Goal: Information Seeking & Learning: Learn about a topic

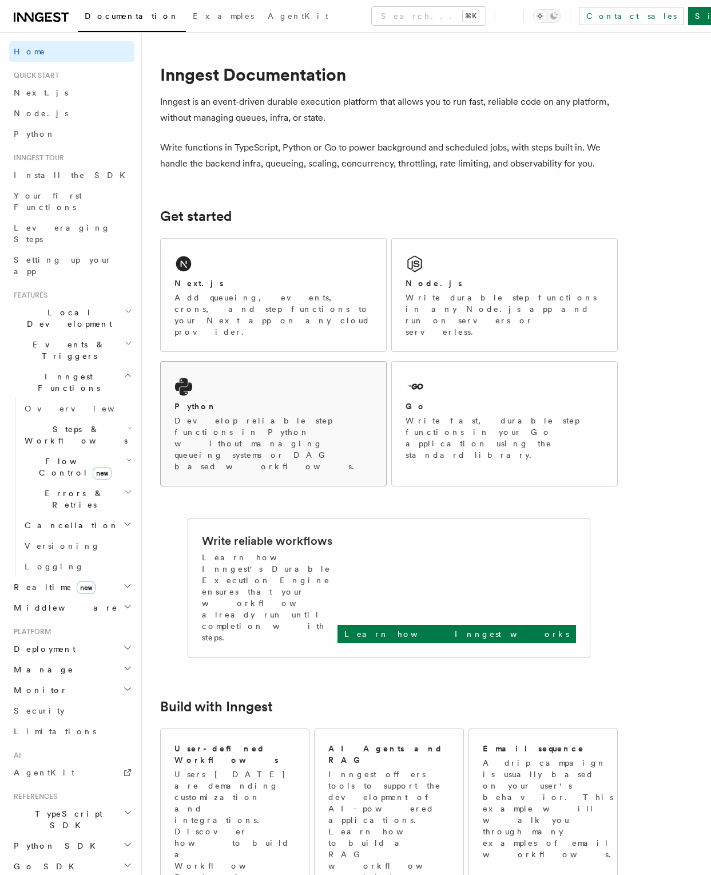
click at [242, 401] on div "Python" at bounding box center [274, 407] width 198 height 12
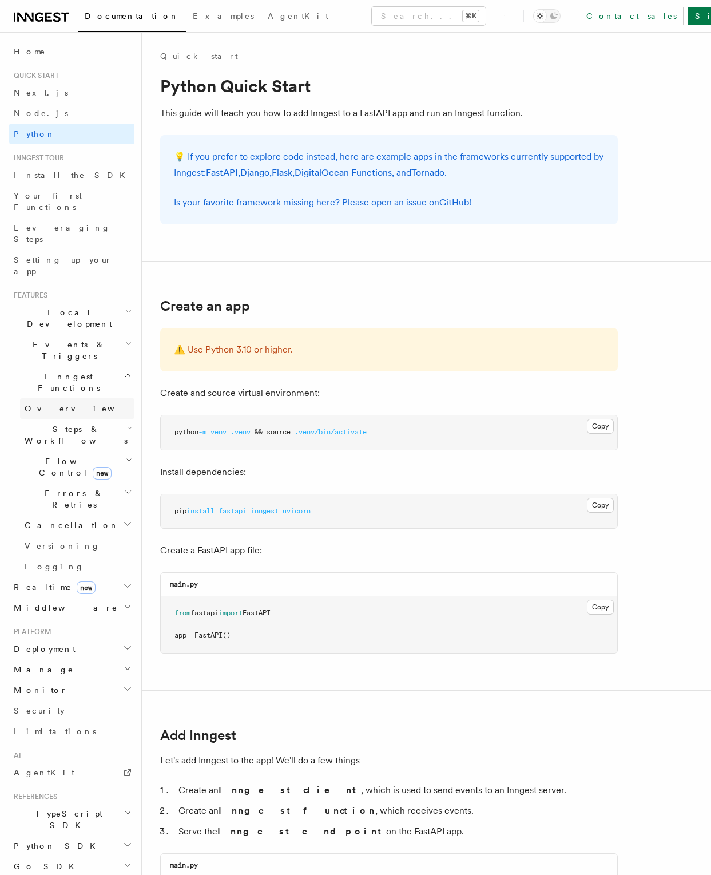
click at [80, 398] on link "Overview" at bounding box center [77, 408] width 114 height 21
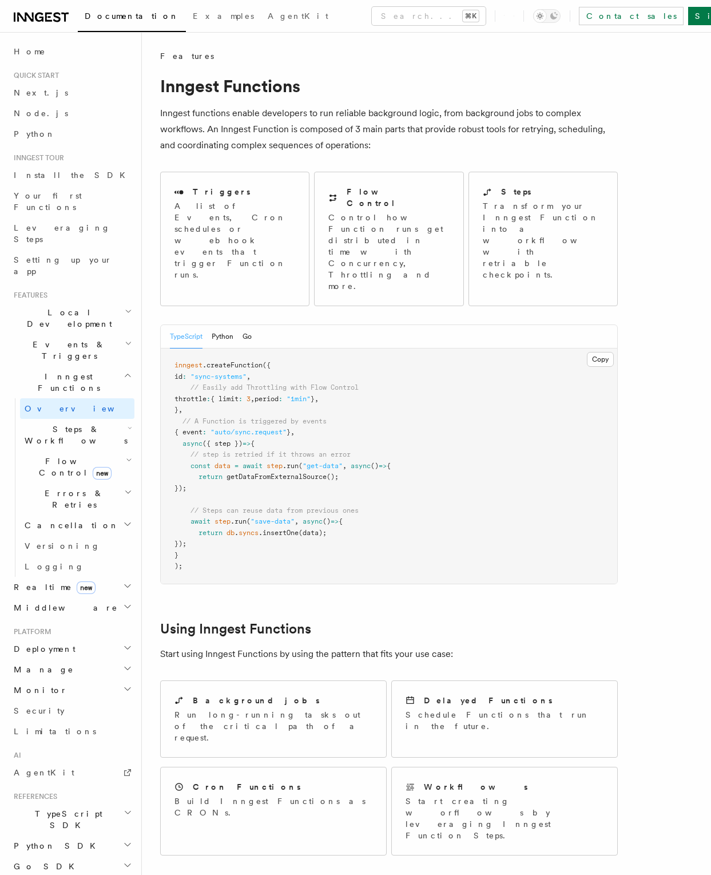
click at [72, 423] on span "Steps & Workflows" at bounding box center [74, 434] width 108 height 23
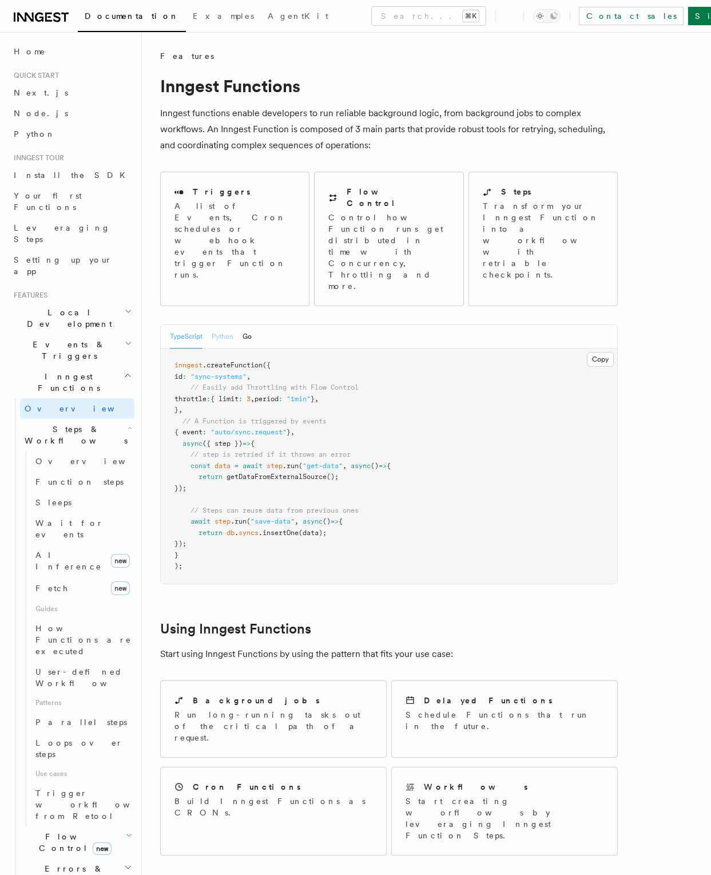
click at [223, 325] on button "Python" at bounding box center [223, 336] width 22 height 23
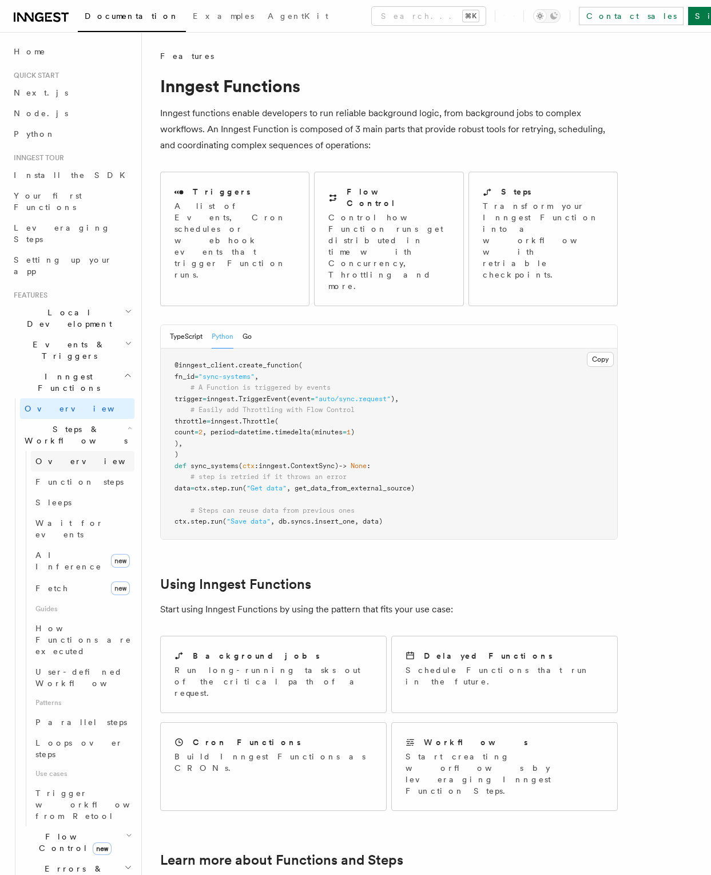
click at [69, 457] on span "Overview" at bounding box center [94, 461] width 118 height 9
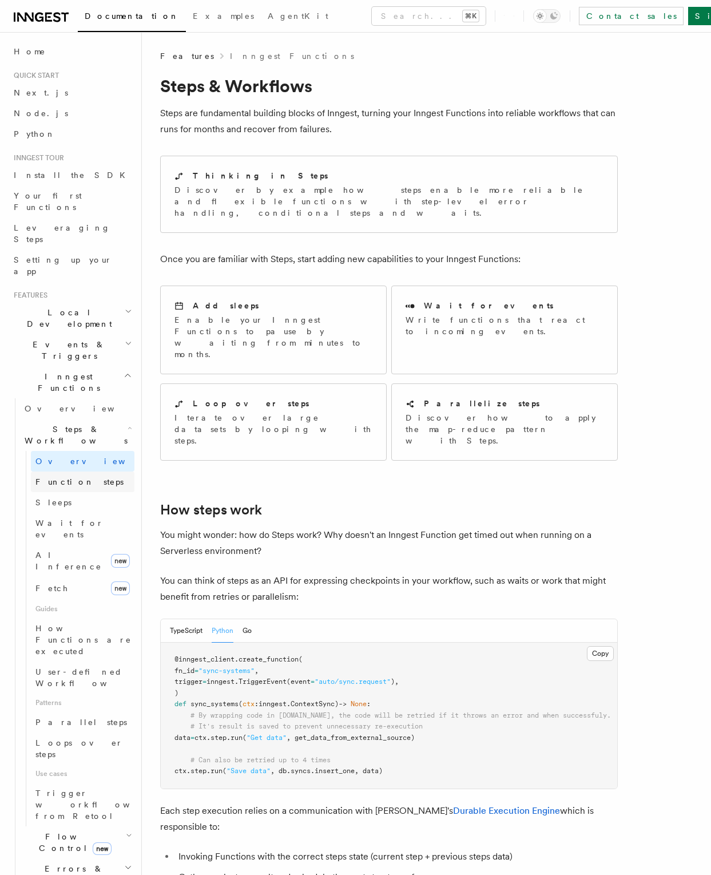
click at [66, 471] on link "Function steps" at bounding box center [83, 481] width 104 height 21
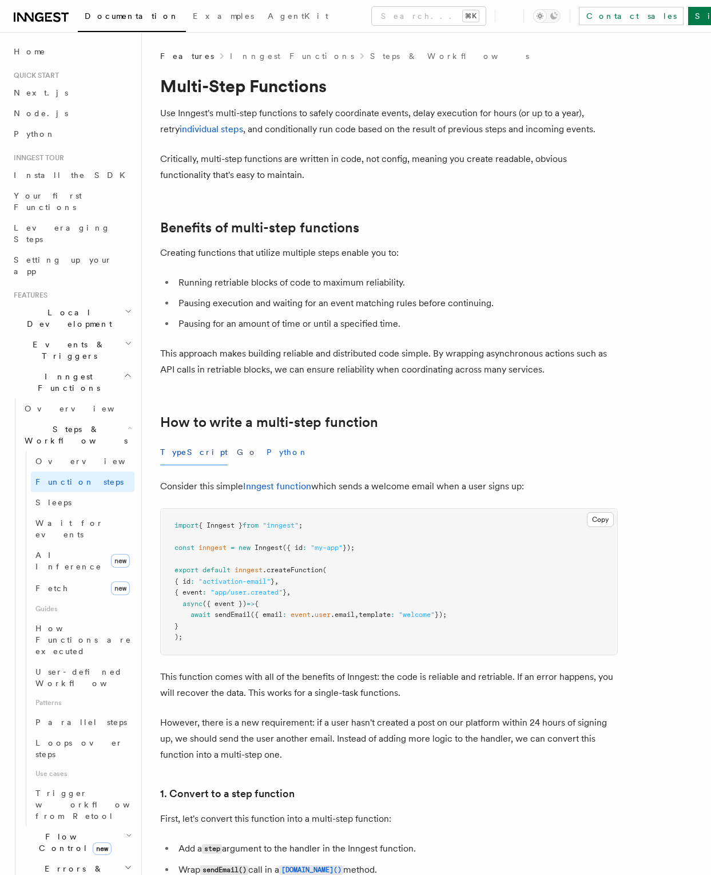
click at [267, 453] on button "Python" at bounding box center [288, 452] width 42 height 26
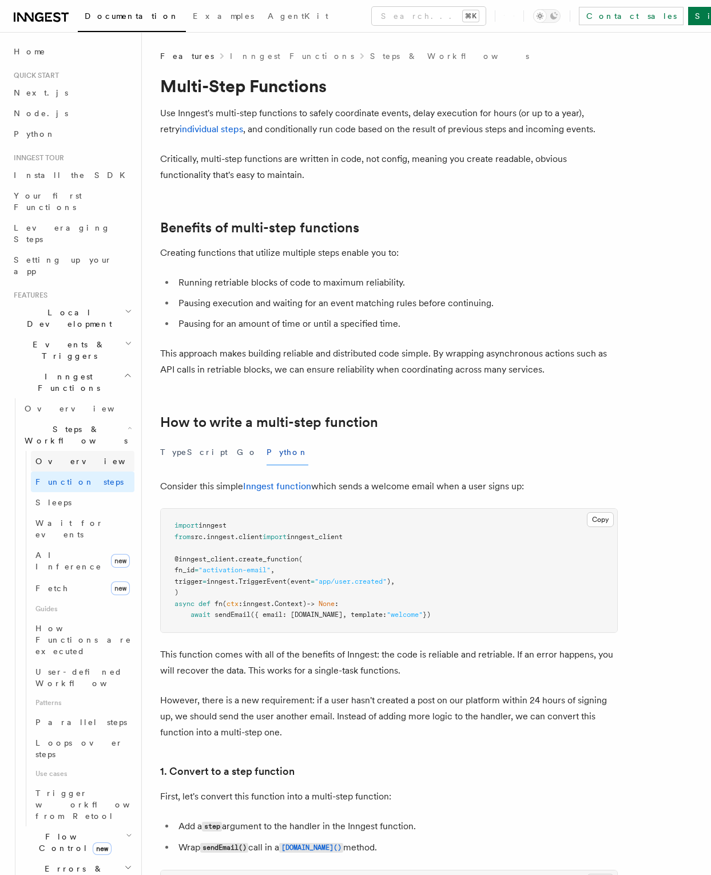
click at [67, 457] on span "Overview" at bounding box center [94, 461] width 118 height 9
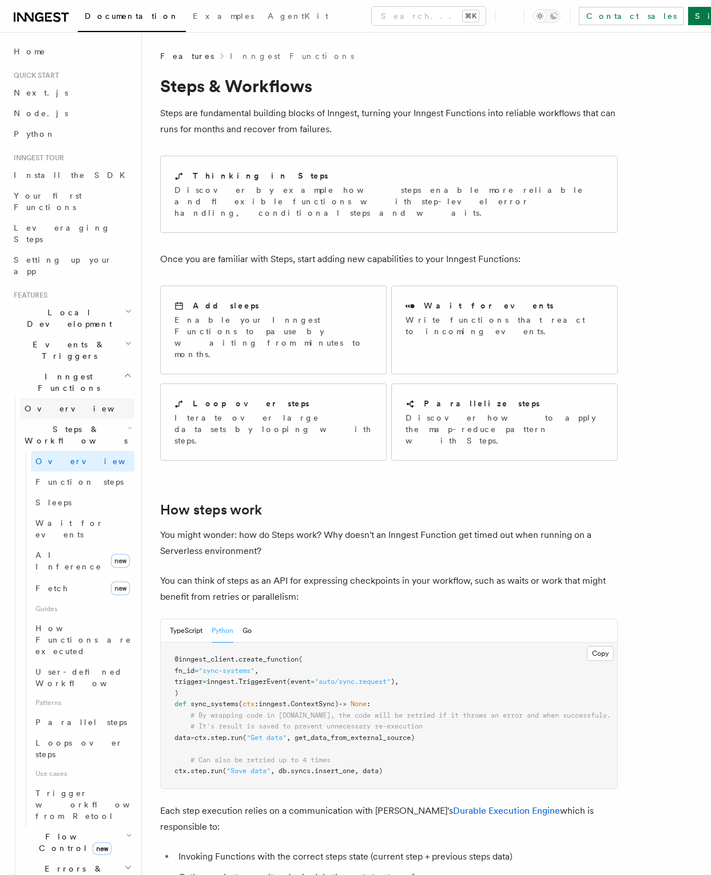
click at [72, 398] on link "Overview" at bounding box center [77, 408] width 114 height 21
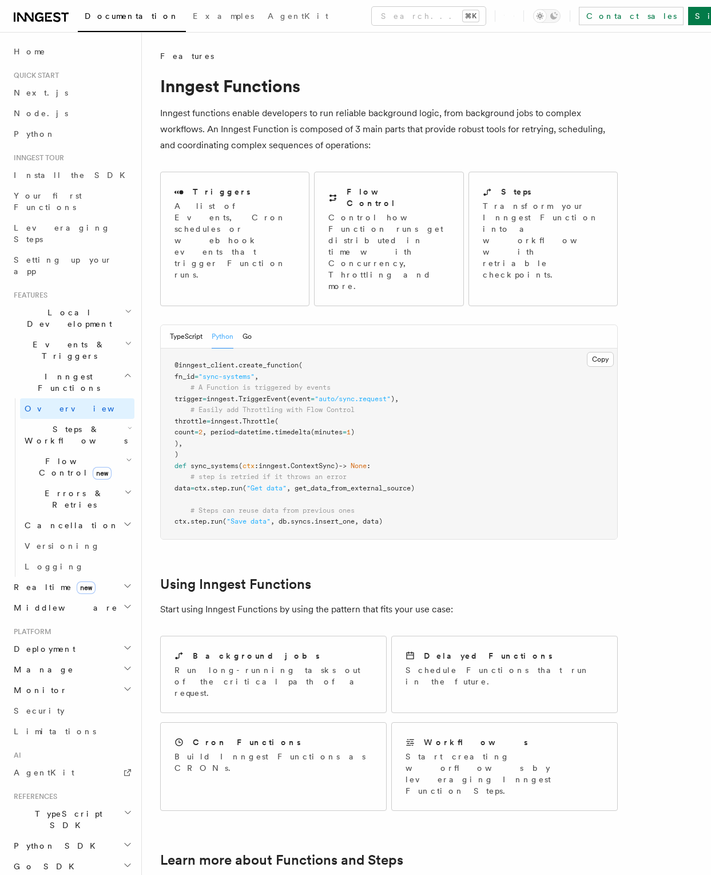
drag, startPoint x: 187, startPoint y: 322, endPoint x: 306, endPoint y: 399, distance: 142.4
click at [306, 399] on pre "@inngest_client . create_function ( fn_id = "sync-systems" , # A Function is tr…" at bounding box center [389, 443] width 457 height 191
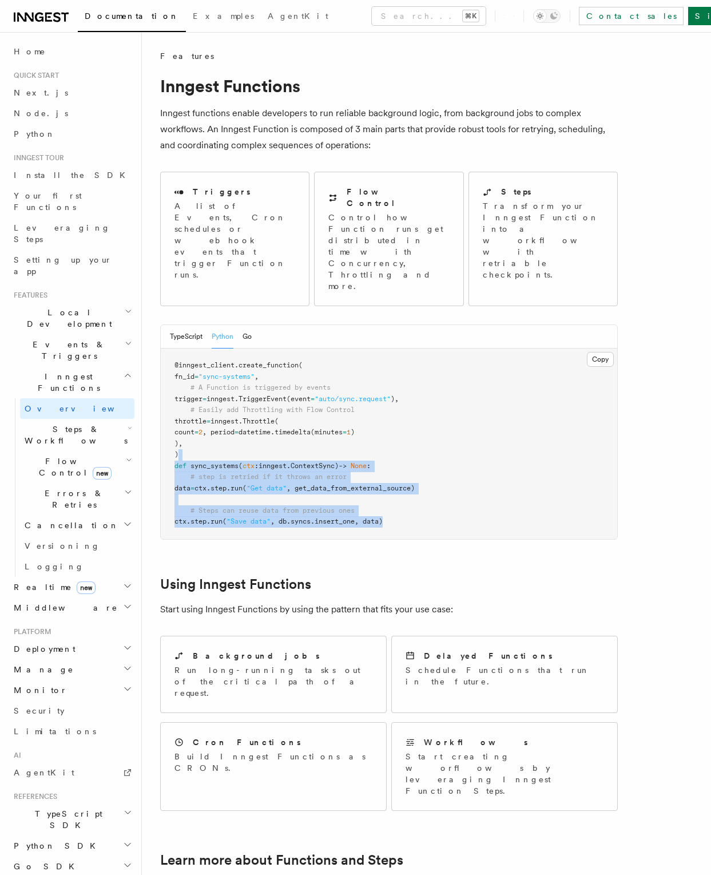
drag, startPoint x: 288, startPoint y: 413, endPoint x: 418, endPoint y: 492, distance: 152.0
click at [418, 492] on pre "@inngest_client . create_function ( fn_id = "sync-systems" , # A Function is tr…" at bounding box center [389, 443] width 457 height 191
click at [431, 483] on pre "@inngest_client . create_function ( fn_id = "sync-systems" , # A Function is tr…" at bounding box center [389, 443] width 457 height 191
drag, startPoint x: 433, startPoint y: 482, endPoint x: 170, endPoint y: 418, distance: 270.3
click at [170, 418] on pre "@inngest_client . create_function ( fn_id = "sync-systems" , # A Function is tr…" at bounding box center [389, 443] width 457 height 191
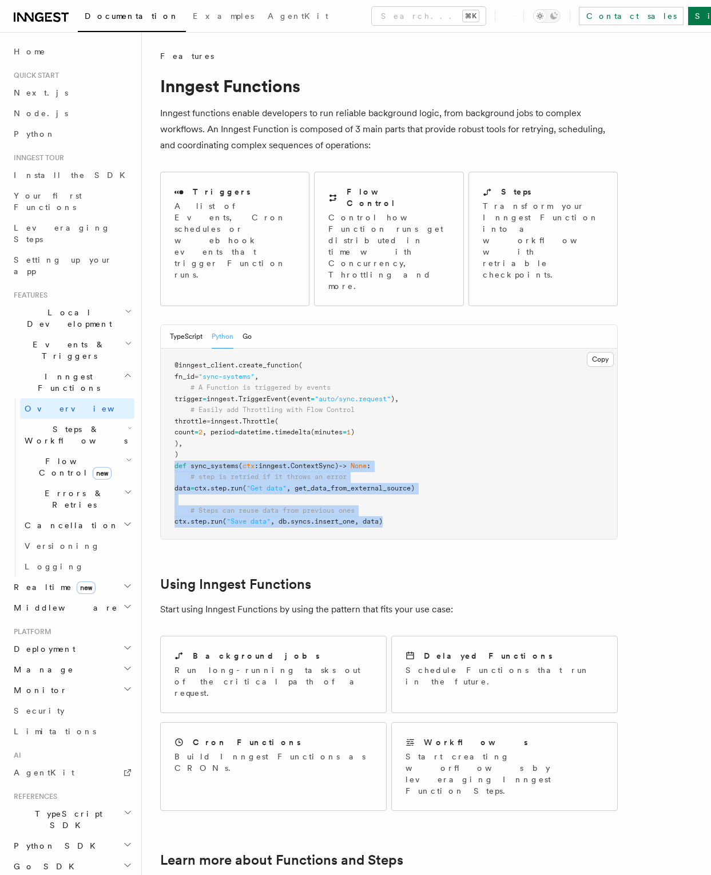
click at [342, 517] on span ", db.syncs.insert_one, data)" at bounding box center [327, 521] width 112 height 8
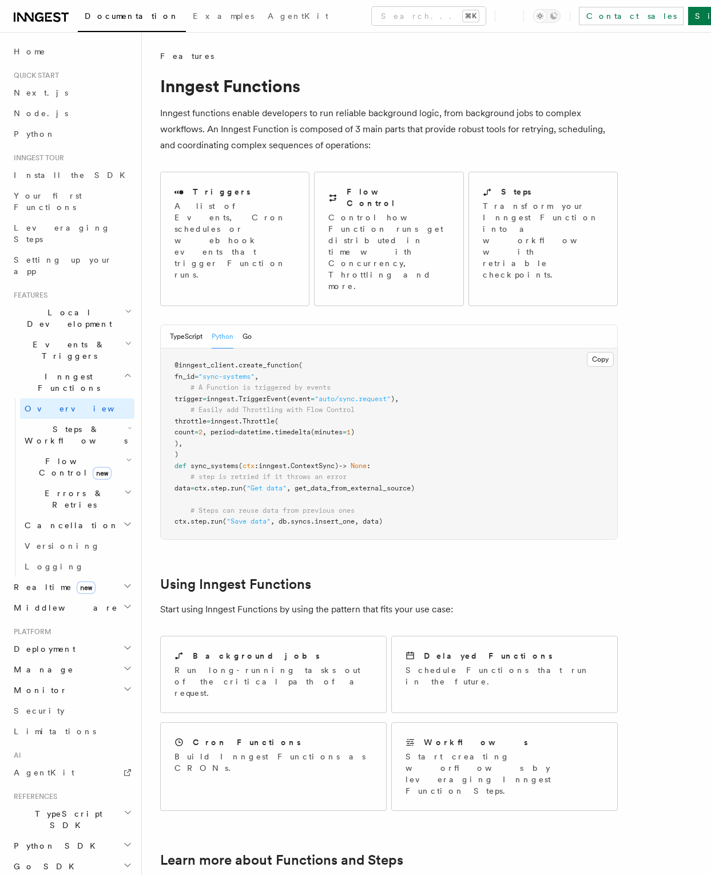
click at [352, 484] on span ", get_data_from_external_source)" at bounding box center [351, 488] width 128 height 8
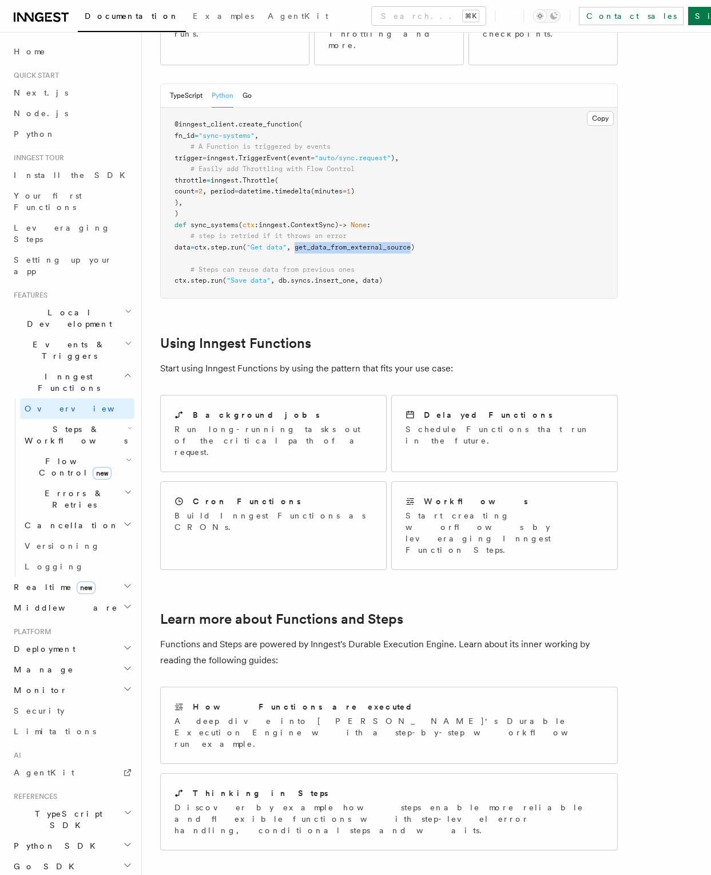
scroll to position [446, 0]
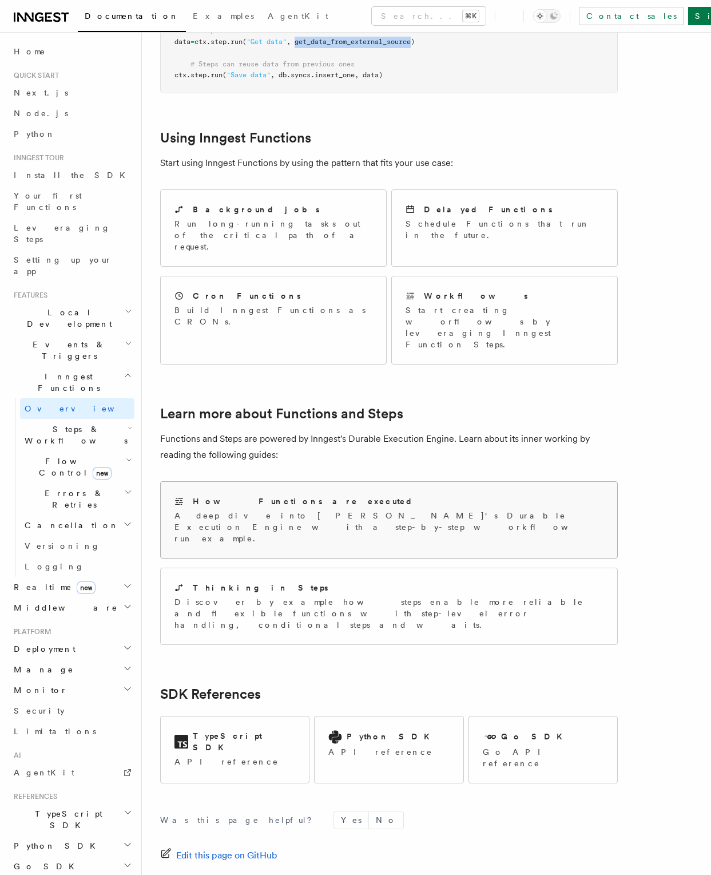
click at [411, 482] on div "How Functions are executed A deep dive into Inngest's Durable Execution Engine …" at bounding box center [389, 520] width 457 height 76
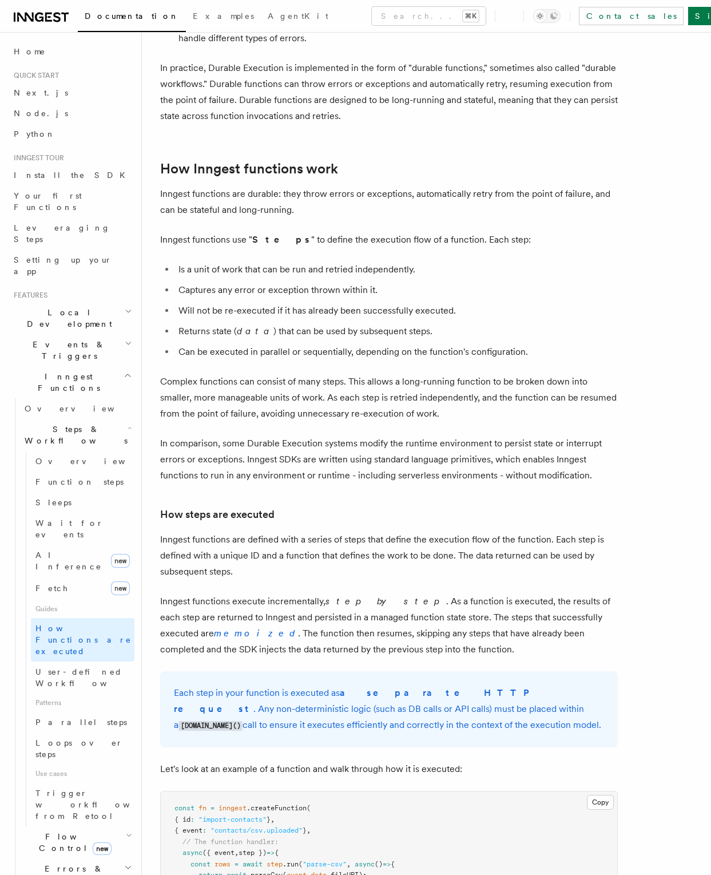
scroll to position [541, 0]
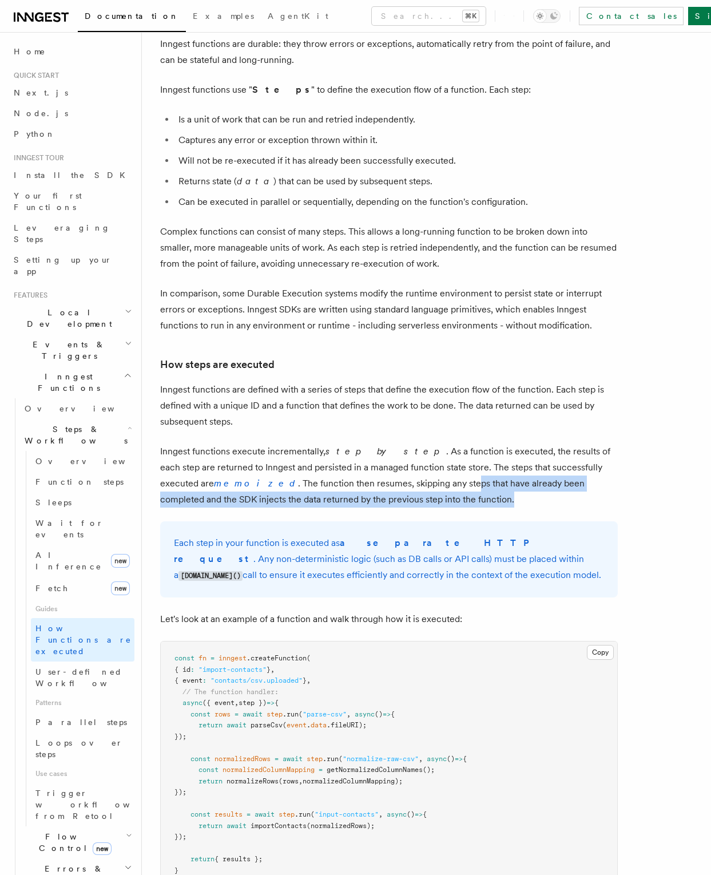
drag, startPoint x: 395, startPoint y: 459, endPoint x: 385, endPoint y: 458, distance: 9.9
click at [386, 458] on p "Inngest functions execute incrementally, step by step . As a function is execut…" at bounding box center [389, 475] width 458 height 64
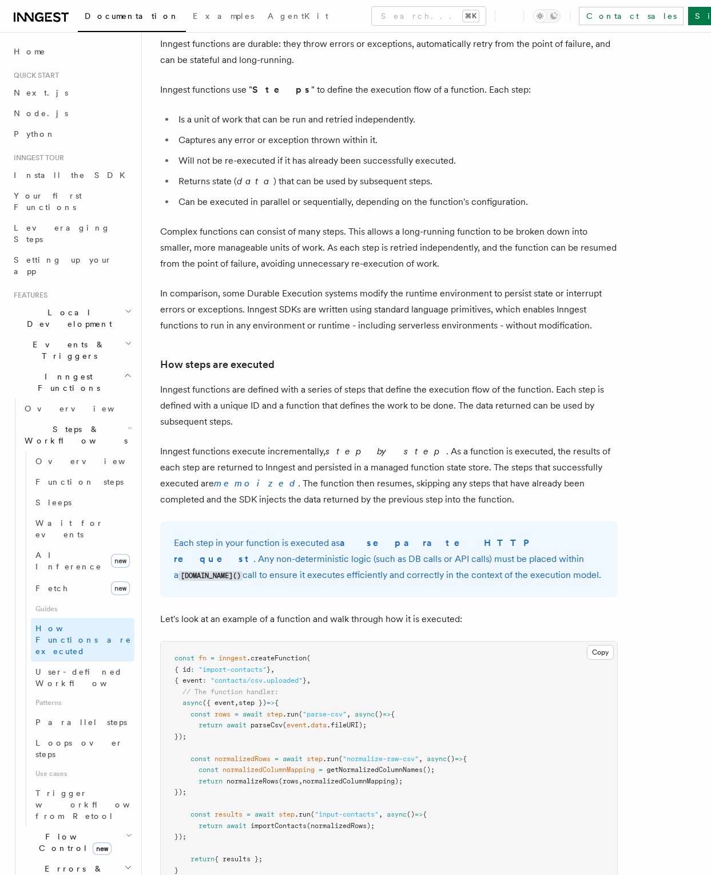
click at [342, 460] on p "Inngest functions execute incrementally, step by step . As a function is execut…" at bounding box center [389, 475] width 458 height 64
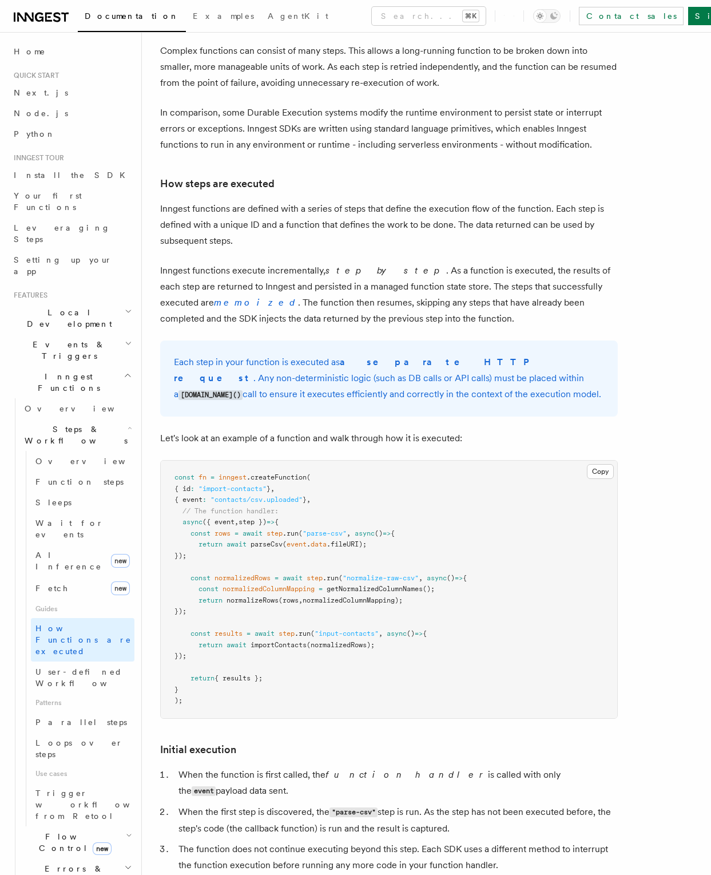
scroll to position [768, 0]
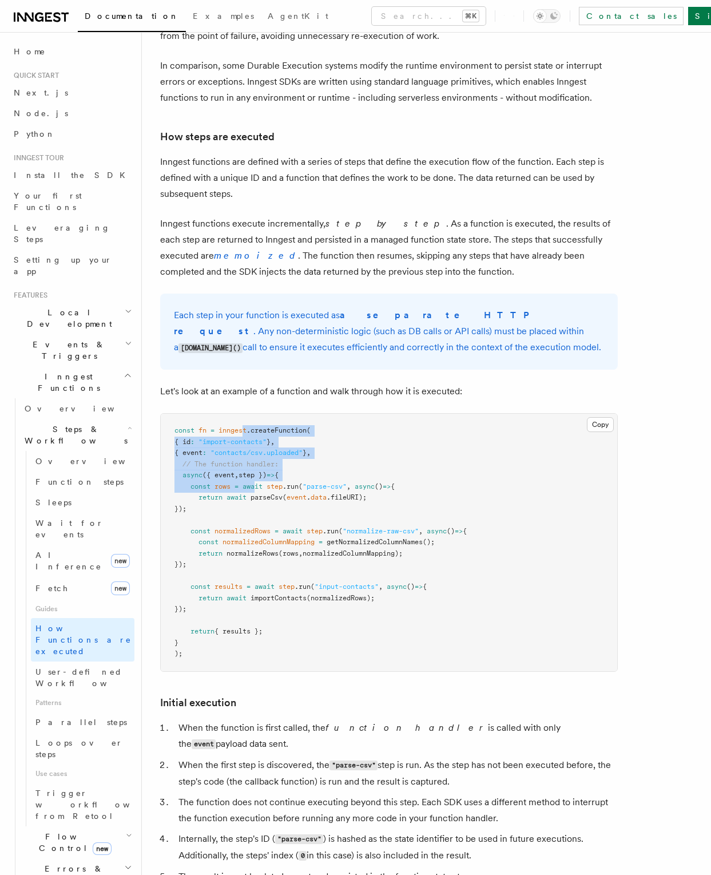
drag, startPoint x: 244, startPoint y: 400, endPoint x: 256, endPoint y: 459, distance: 60.7
click at [256, 459] on pre "const fn = inngest .createFunction ( { id : "import-contacts" } , { event : "co…" at bounding box center [389, 542] width 457 height 257
click at [265, 493] on span "parseCsv" at bounding box center [267, 497] width 32 height 8
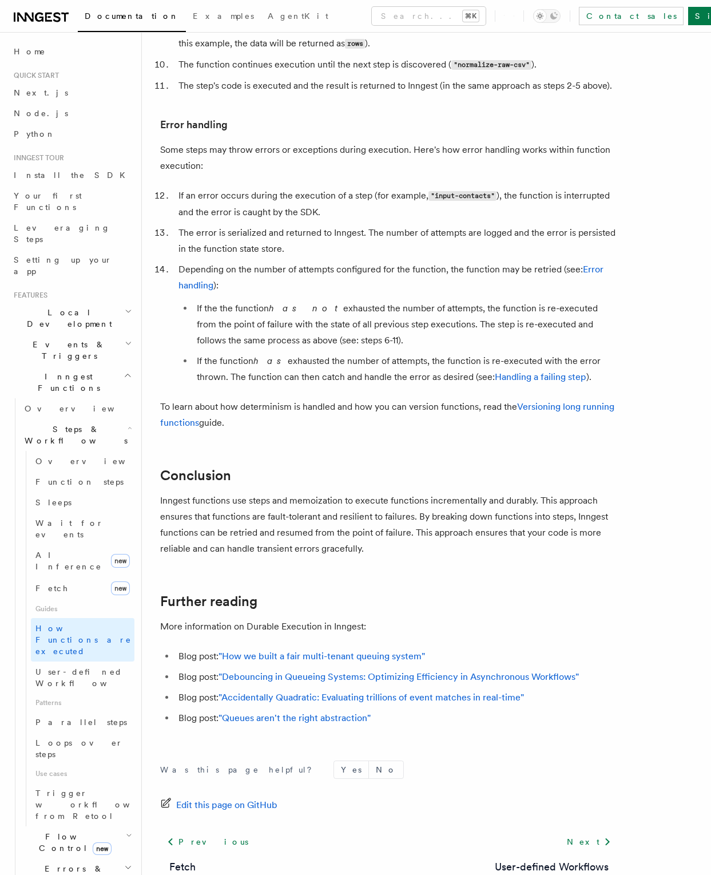
scroll to position [1838, 0]
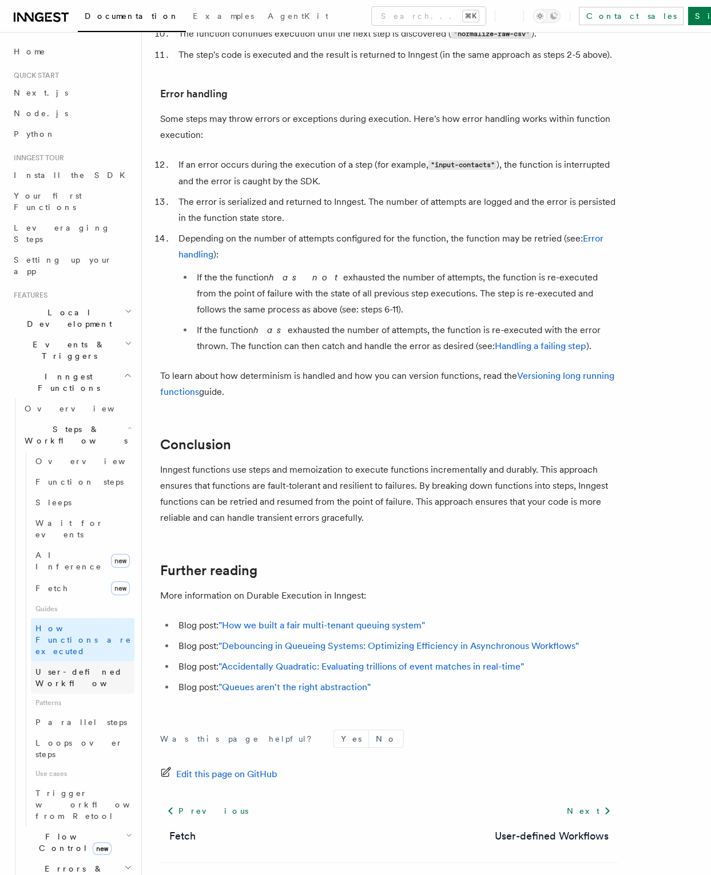
click at [100, 667] on span "User-defined Workflows" at bounding box center [86, 677] width 103 height 21
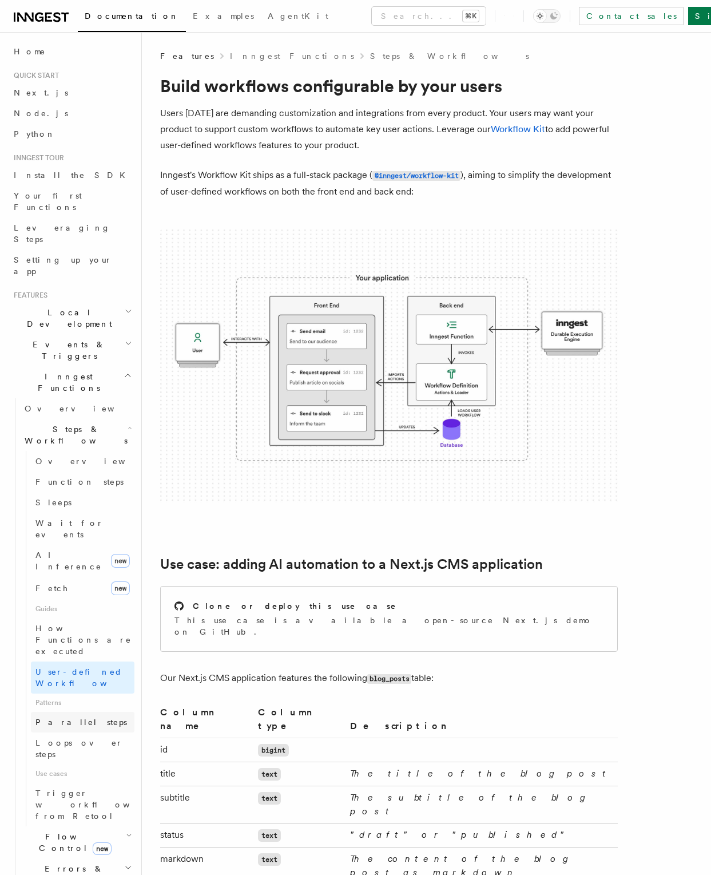
click at [89, 712] on link "Parallel steps" at bounding box center [83, 722] width 104 height 21
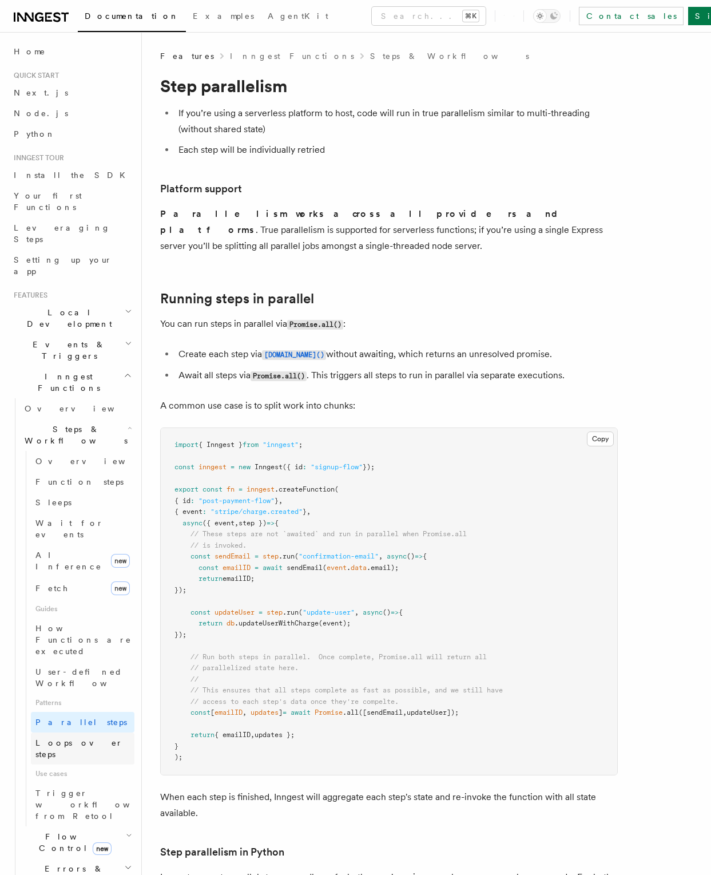
click at [77, 732] on link "Loops over steps" at bounding box center [83, 748] width 104 height 32
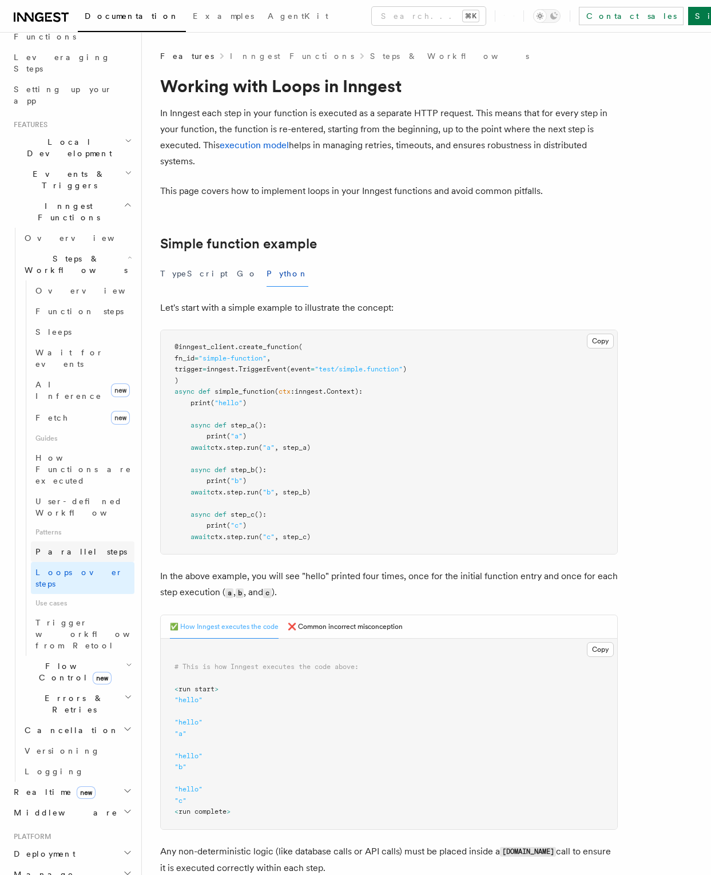
scroll to position [288, 0]
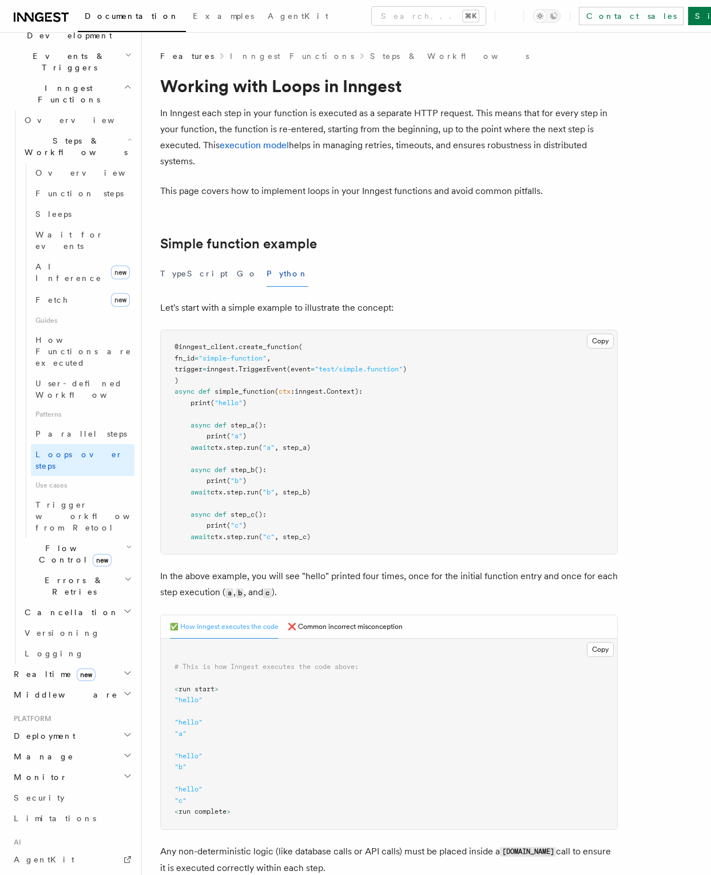
click at [105, 538] on h2 "Flow Control new" at bounding box center [77, 554] width 114 height 32
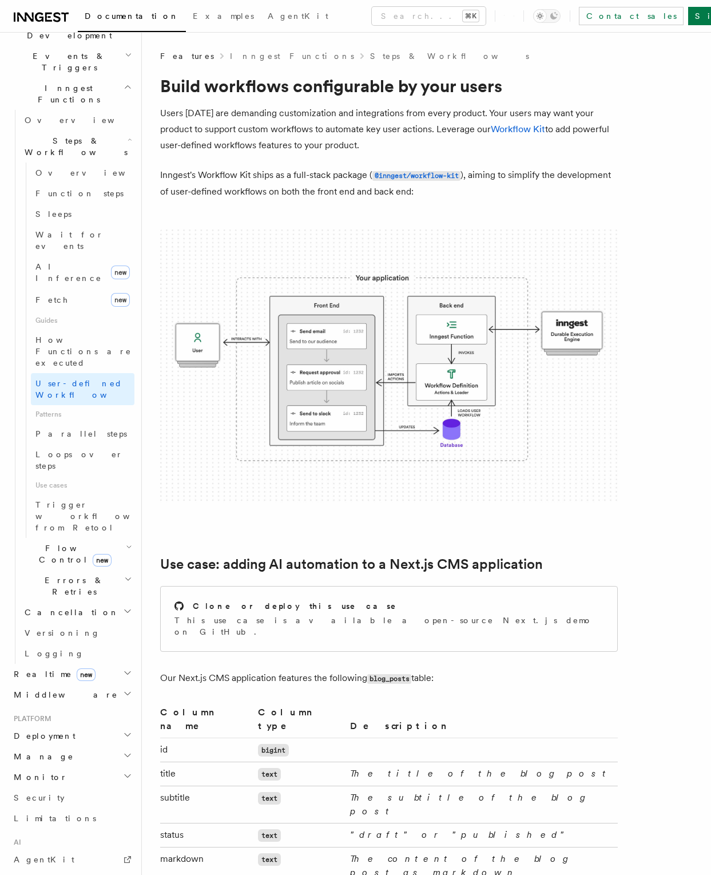
scroll to position [1838, 0]
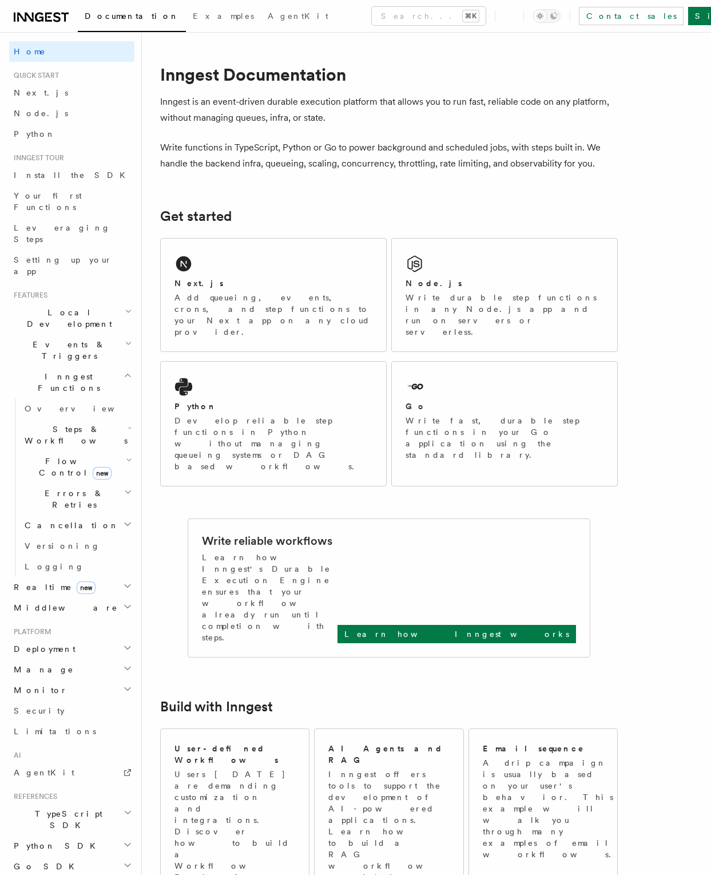
click at [37, 371] on span "Inngest Functions" at bounding box center [66, 382] width 114 height 23
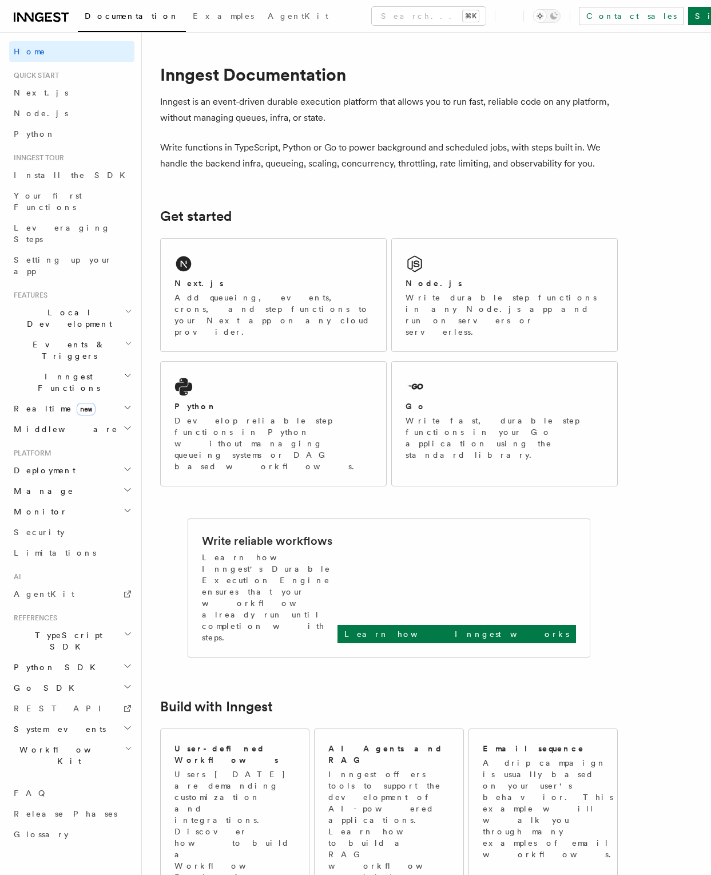
click at [50, 307] on span "Local Development" at bounding box center [67, 318] width 116 height 23
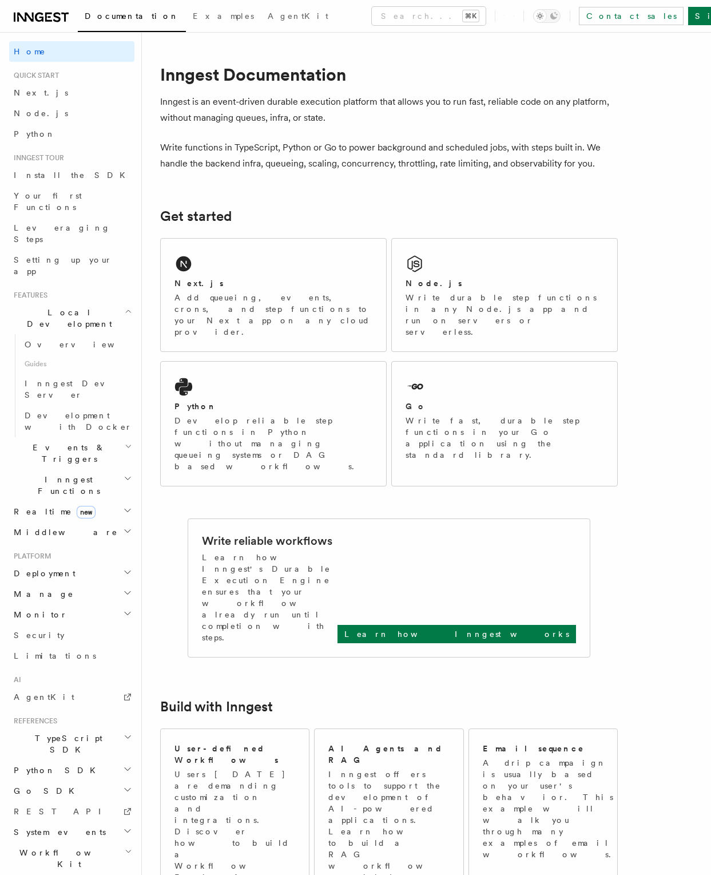
click at [50, 307] on span "Local Development" at bounding box center [67, 318] width 116 height 23
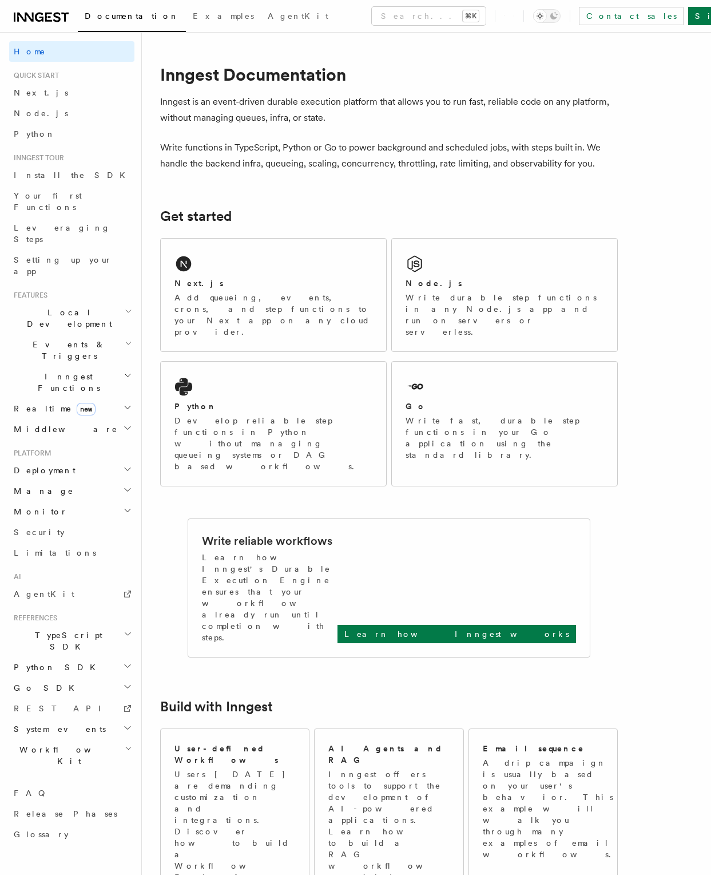
click at [59, 371] on span "Inngest Functions" at bounding box center [66, 382] width 114 height 23
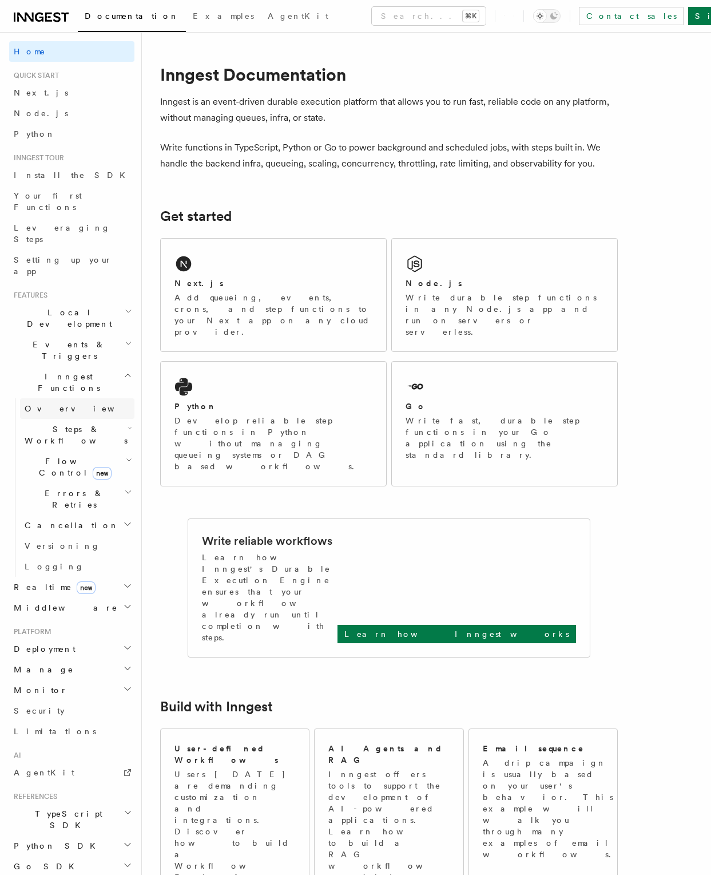
click at [58, 404] on span "Overview" at bounding box center [84, 408] width 118 height 9
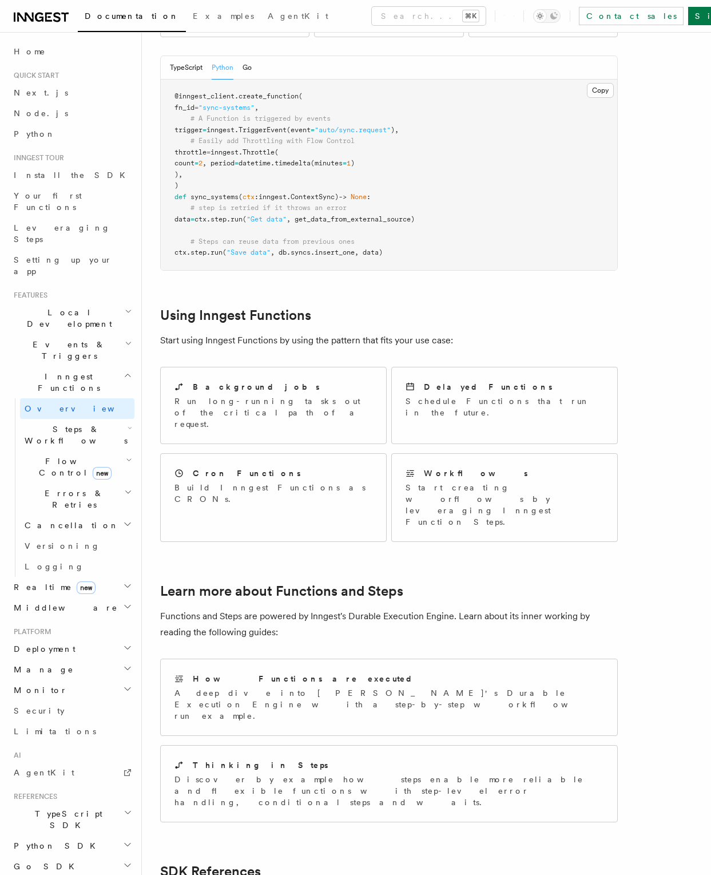
scroll to position [80, 0]
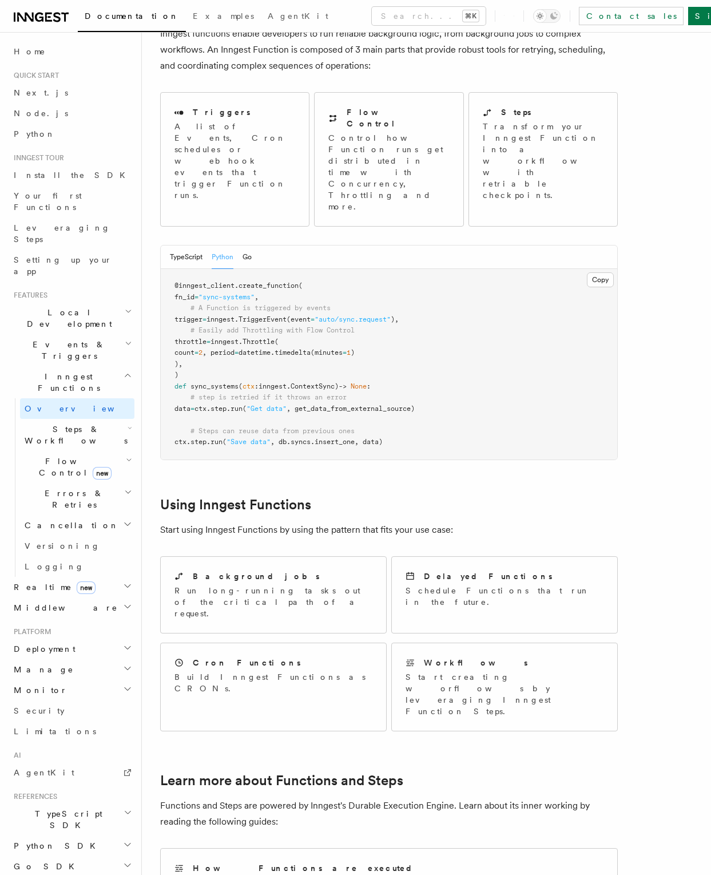
click at [102, 419] on h2 "Steps & Workflows" at bounding box center [77, 435] width 114 height 32
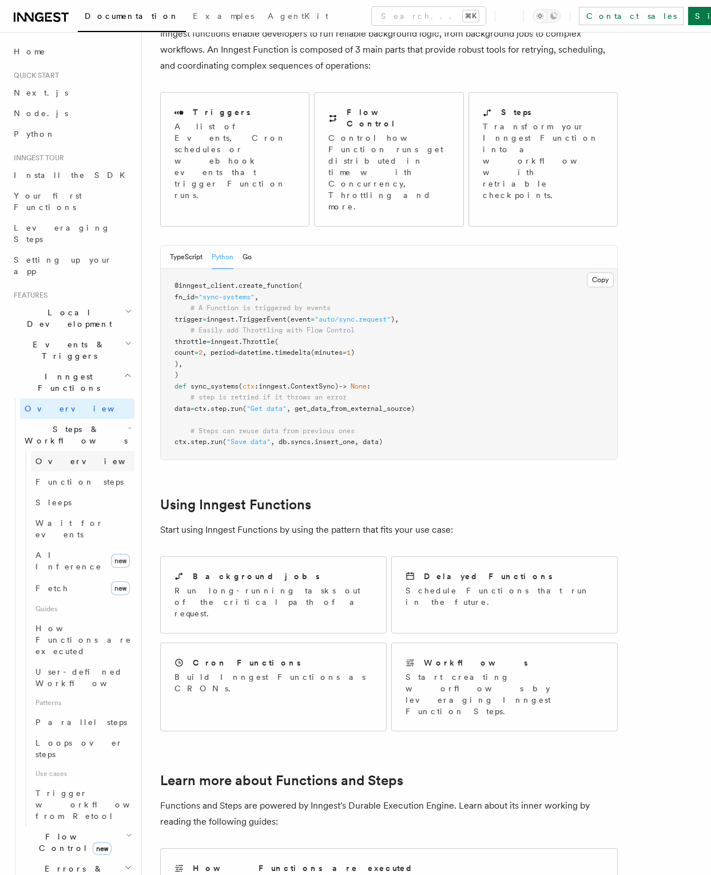
click at [80, 451] on link "Overview" at bounding box center [83, 461] width 104 height 21
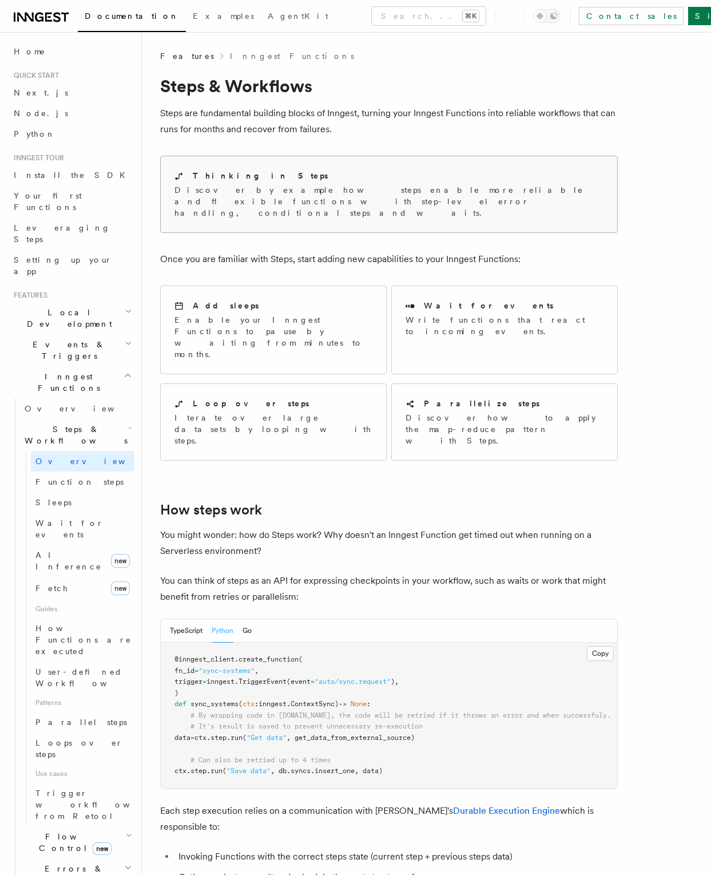
click at [265, 211] on div "Thinking in Steps Discover by example how steps enable more reliable and flexib…" at bounding box center [389, 194] width 457 height 76
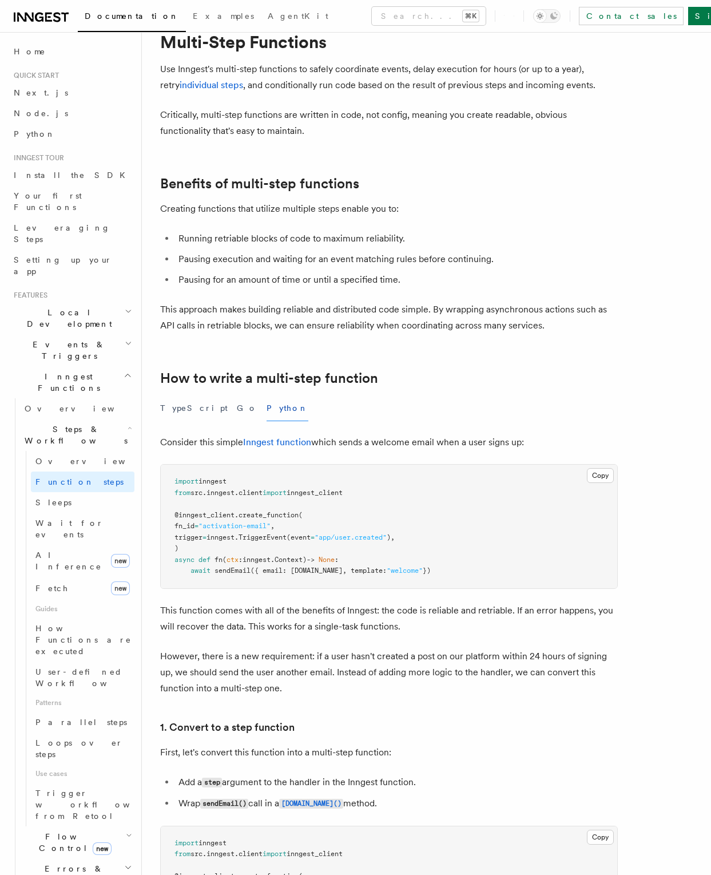
scroll to position [59, 0]
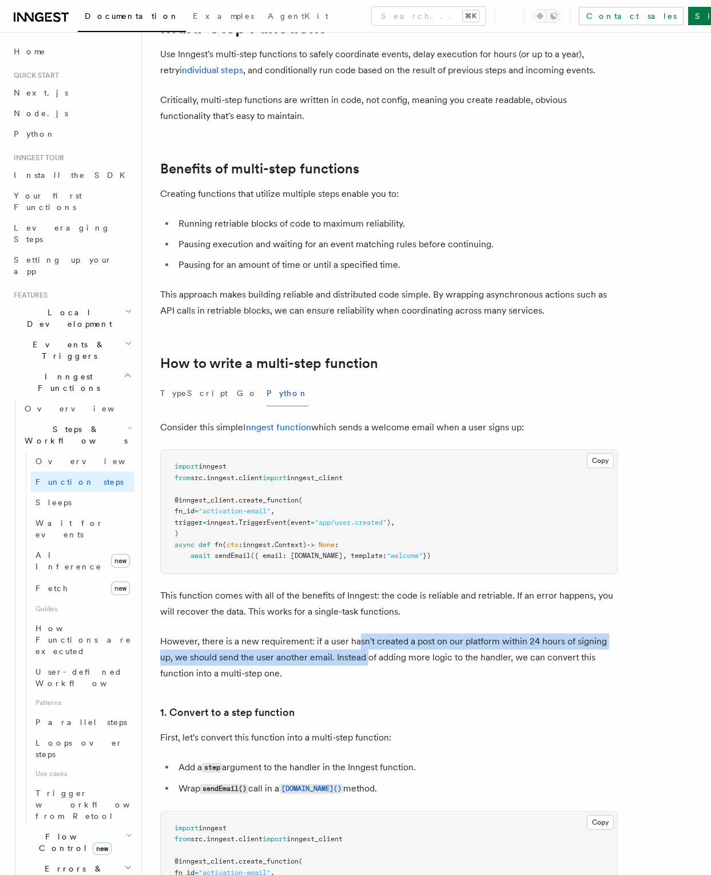
drag, startPoint x: 358, startPoint y: 643, endPoint x: 354, endPoint y: 663, distance: 20.4
click at [354, 663] on p "However, there is a new requirement: if a user hasn't created a post on our pla…" at bounding box center [389, 657] width 458 height 48
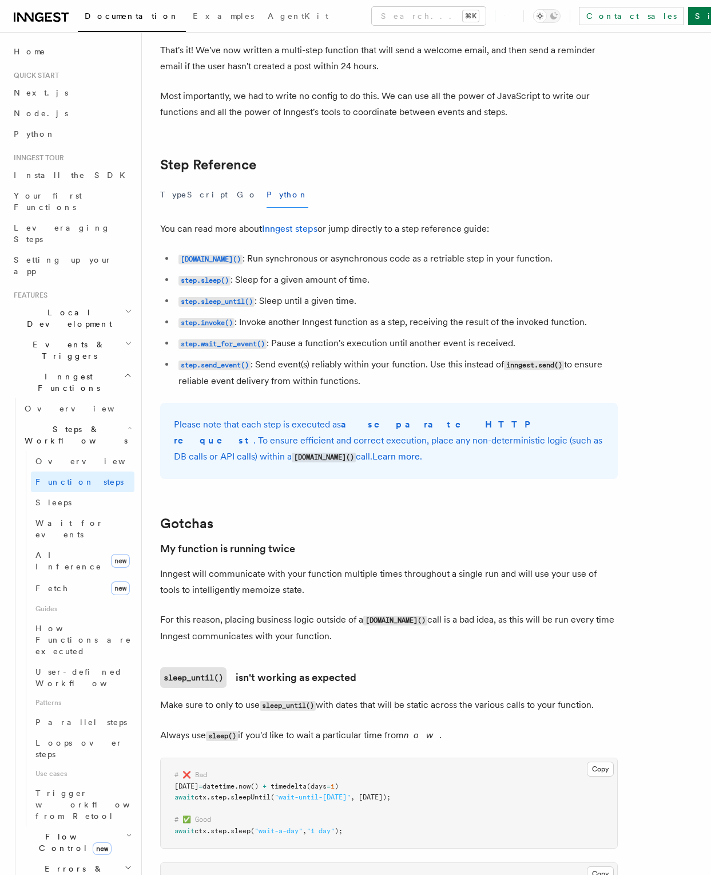
scroll to position [2012, 0]
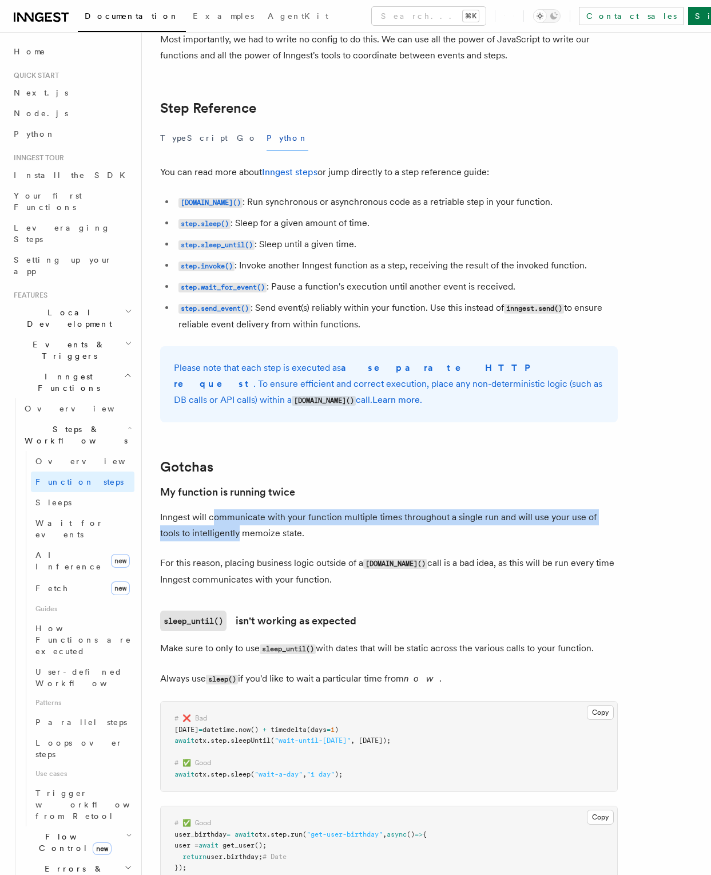
drag, startPoint x: 216, startPoint y: 524, endPoint x: 215, endPoint y: 533, distance: 8.6
click at [215, 533] on p "Inngest will communicate with your function multiple times throughout a single …" at bounding box center [389, 525] width 458 height 32
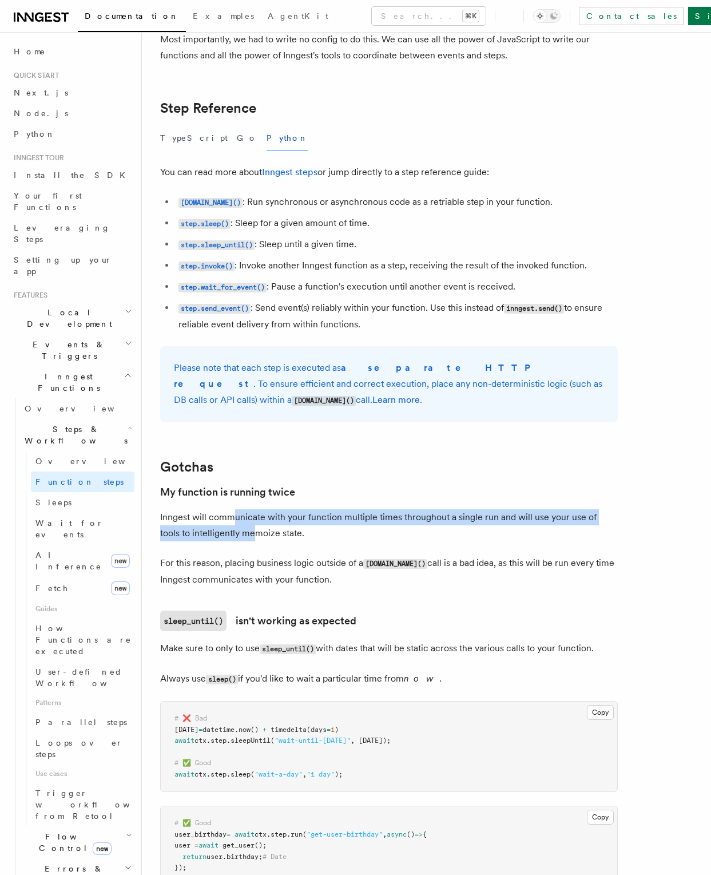
drag, startPoint x: 232, startPoint y: 540, endPoint x: 233, endPoint y: 528, distance: 11.5
click at [233, 528] on p "Inngest will communicate with your function multiple times throughout a single …" at bounding box center [389, 525] width 458 height 32
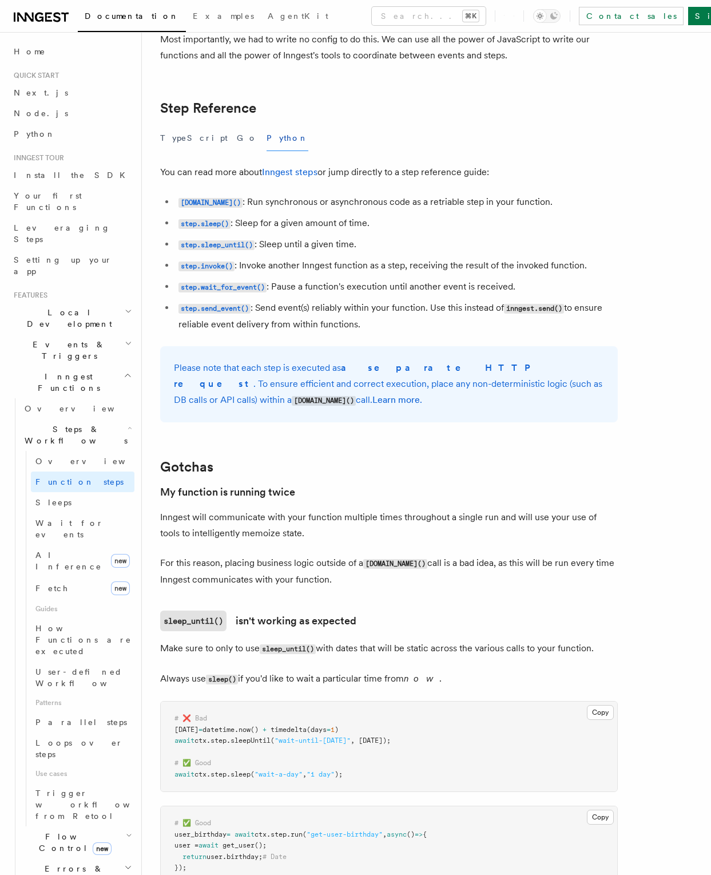
click at [229, 561] on p "For this reason, placing business logic outside of a [DOMAIN_NAME]() call is a …" at bounding box center [389, 571] width 458 height 33
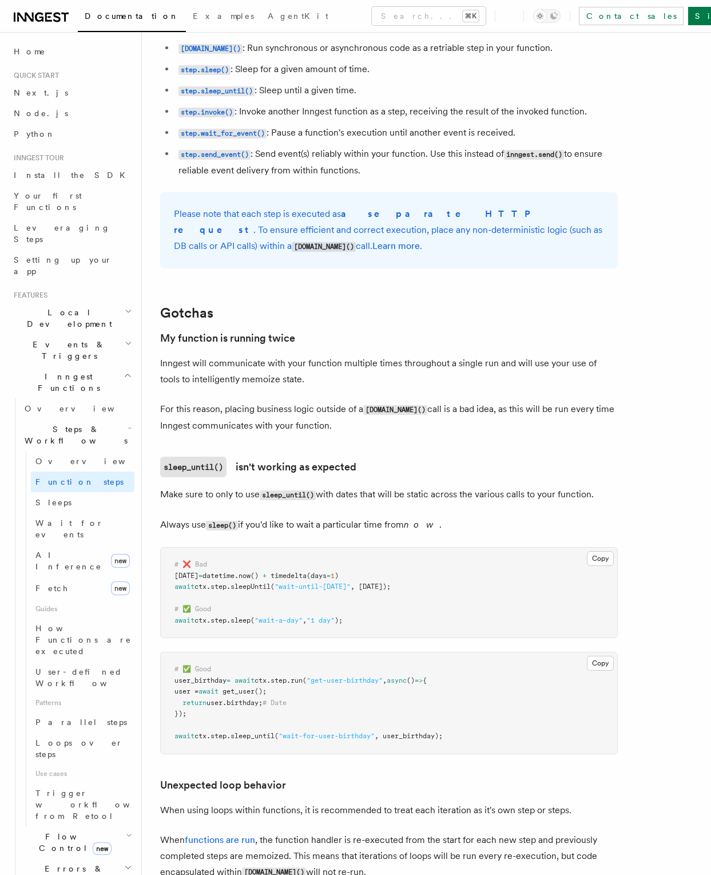
scroll to position [2159, 0]
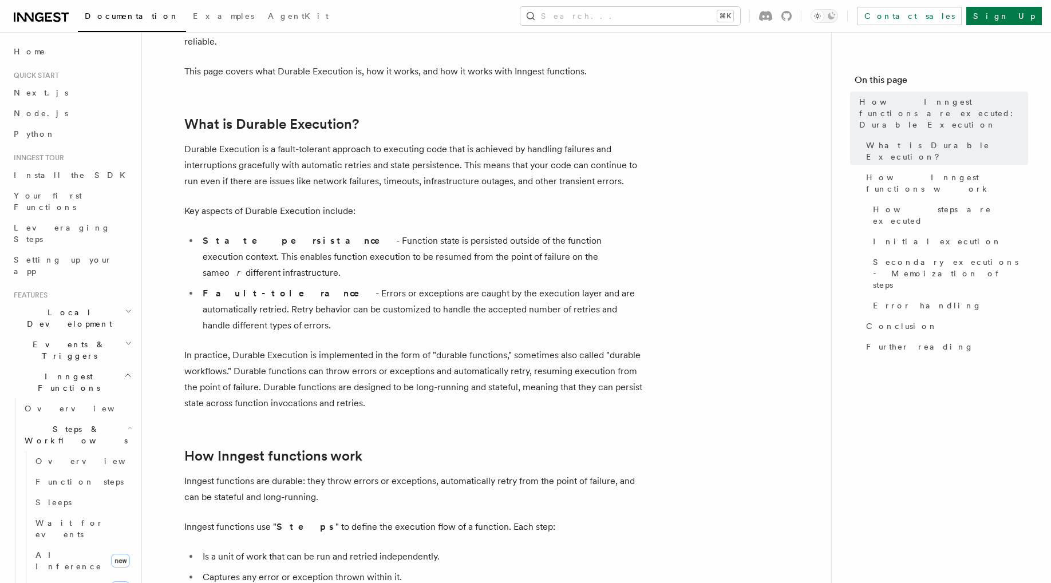
scroll to position [111, 0]
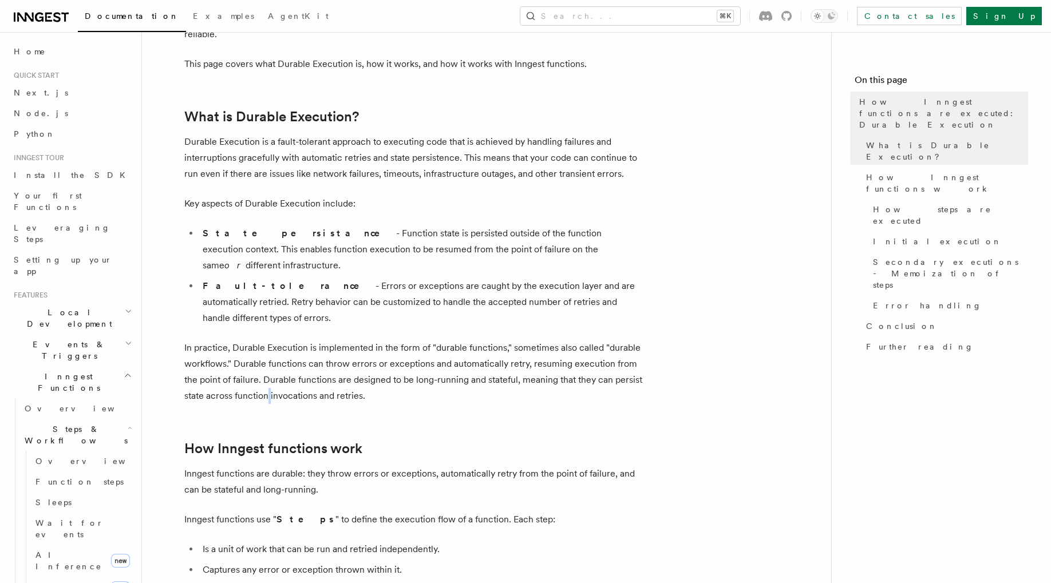
click at [270, 360] on p "In practice, Durable Execution is implemented in the form of "durable functions…" at bounding box center [413, 372] width 458 height 64
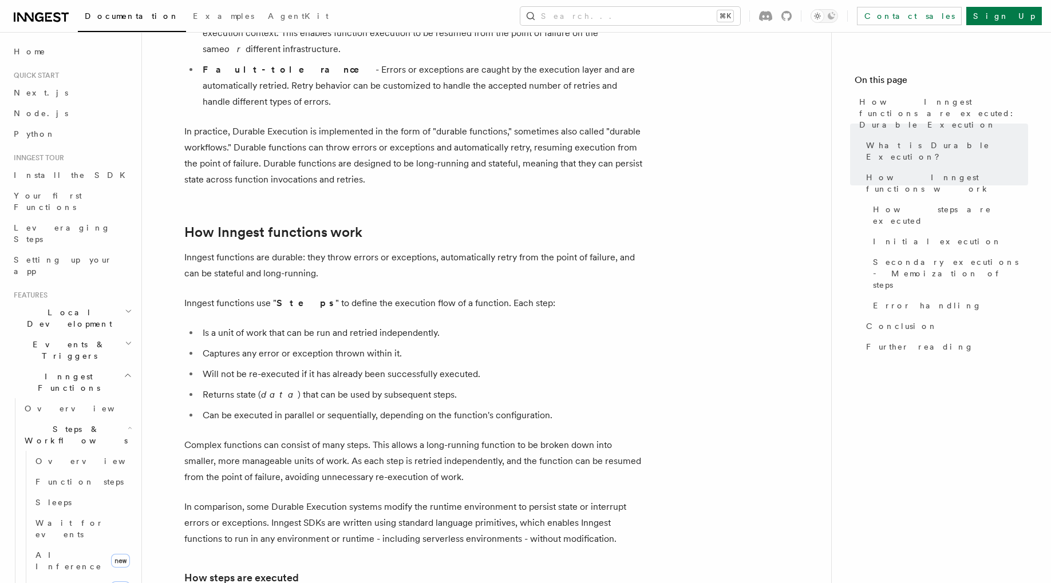
scroll to position [335, 0]
